Goal: Find specific page/section: Find specific page/section

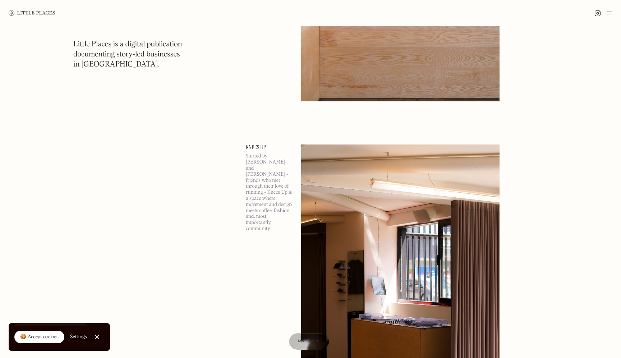
scroll to position [6004, 0]
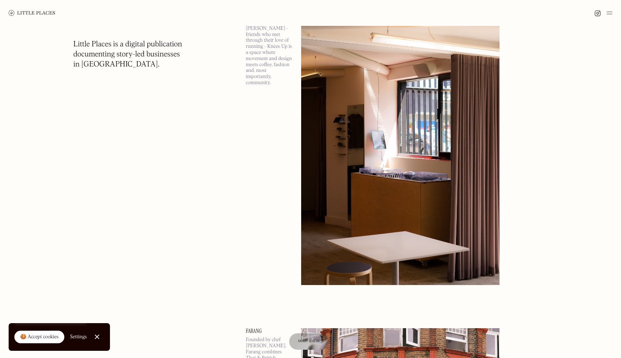
click at [310, 345] on div "Map view" at bounding box center [309, 342] width 22 height 8
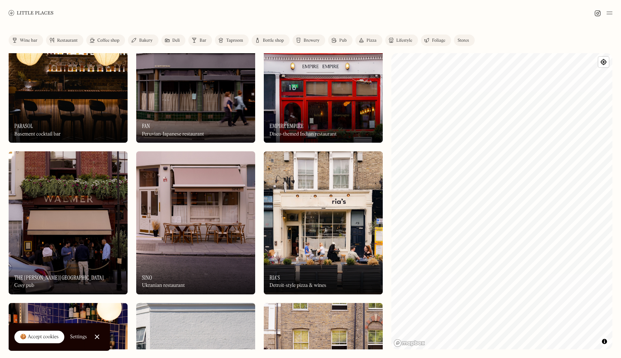
scroll to position [221, 0]
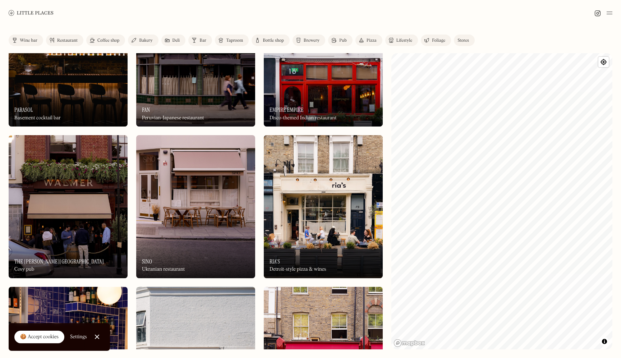
click at [252, 211] on img at bounding box center [195, 206] width 119 height 143
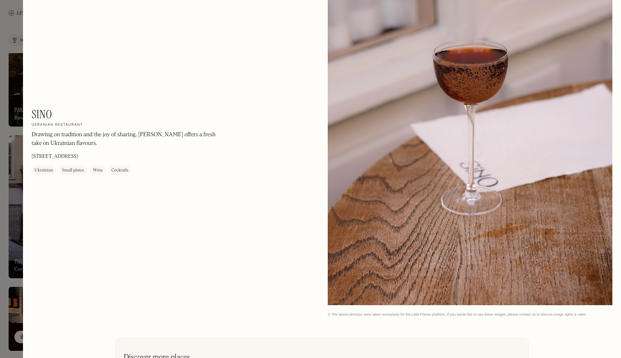
scroll to position [1282, 0]
